Goal: Transaction & Acquisition: Purchase product/service

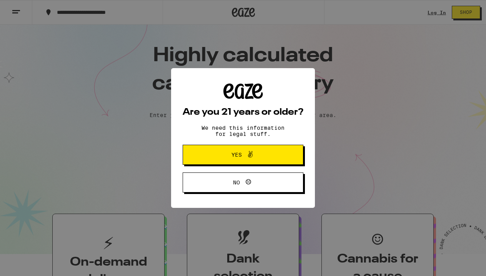
click at [229, 152] on span "Yes" at bounding box center [243, 155] width 58 height 10
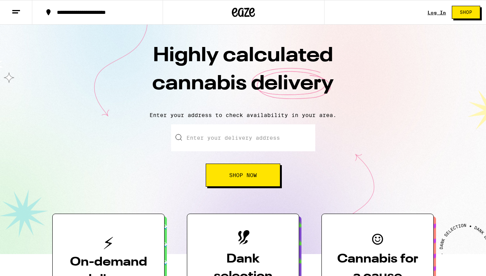
click at [226, 139] on input "Enter your delivery address" at bounding box center [243, 137] width 144 height 27
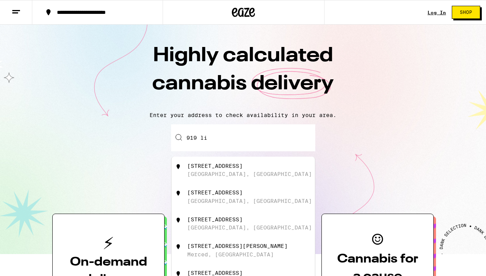
click at [212, 174] on div "[GEOGRAPHIC_DATA], [GEOGRAPHIC_DATA]" at bounding box center [249, 174] width 125 height 6
type input "919 Linden Avenue, Fairfield, CA"
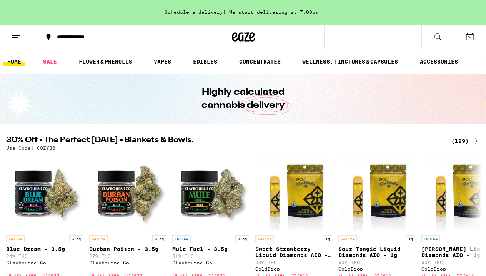
click at [164, 67] on ul "HOME SALE FLOWER & PREROLLS VAPES EDIBLES CONCENTRATES WELLNESS, TINCTURES & CA…" at bounding box center [243, 61] width 486 height 25
click at [165, 59] on link "VAPES" at bounding box center [162, 61] width 25 height 9
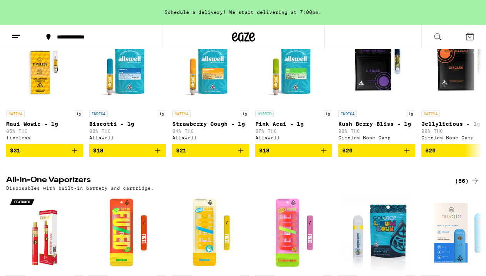
scroll to position [142, 0]
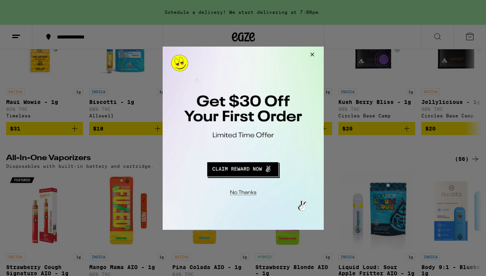
click at [241, 168] on button "Redirect to URL" at bounding box center [242, 167] width 134 height 18
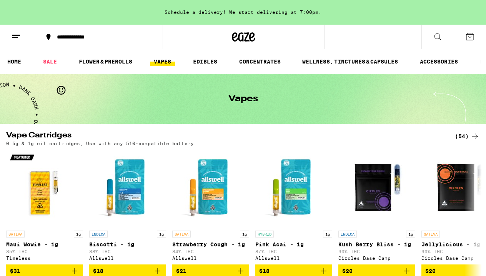
click at [465, 140] on div "(54)" at bounding box center [467, 136] width 25 height 9
